Goal: Information Seeking & Learning: Find specific fact

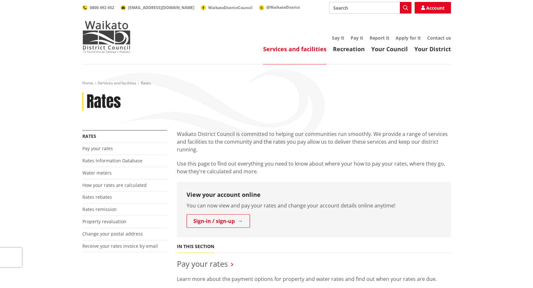
scroll to position [161, 0]
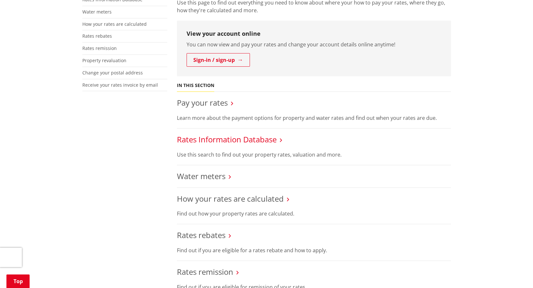
click at [221, 137] on link "Rates Information Database" at bounding box center [227, 139] width 100 height 11
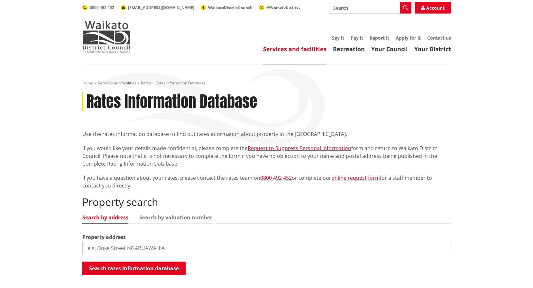
click at [125, 247] on input "search" at bounding box center [266, 248] width 369 height 14
type input "3 Birdwood road"
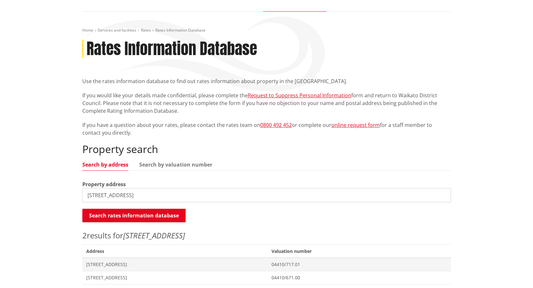
scroll to position [64, 0]
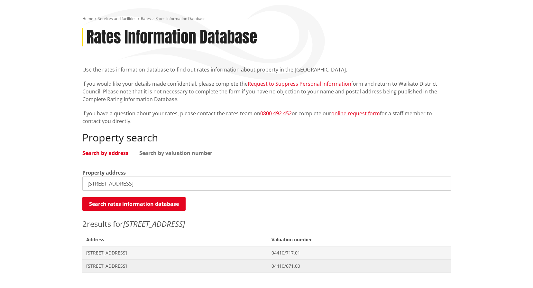
click at [113, 265] on span "3 Birdwood Road HOROTIU" at bounding box center [175, 266] width 178 height 6
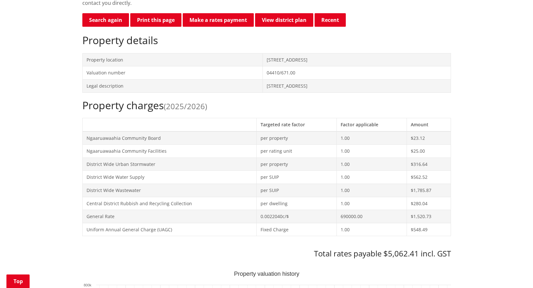
scroll to position [257, 0]
